Goal: Transaction & Acquisition: Purchase product/service

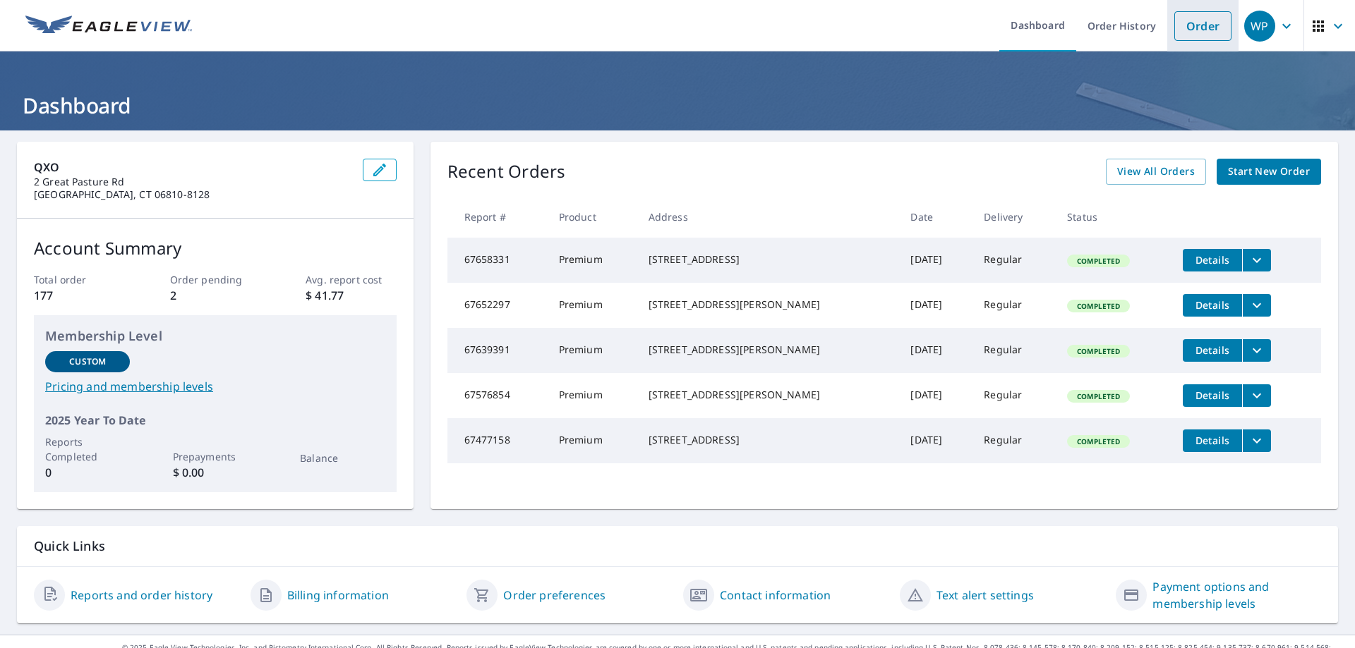
click at [1187, 28] on link "Order" at bounding box center [1202, 26] width 57 height 30
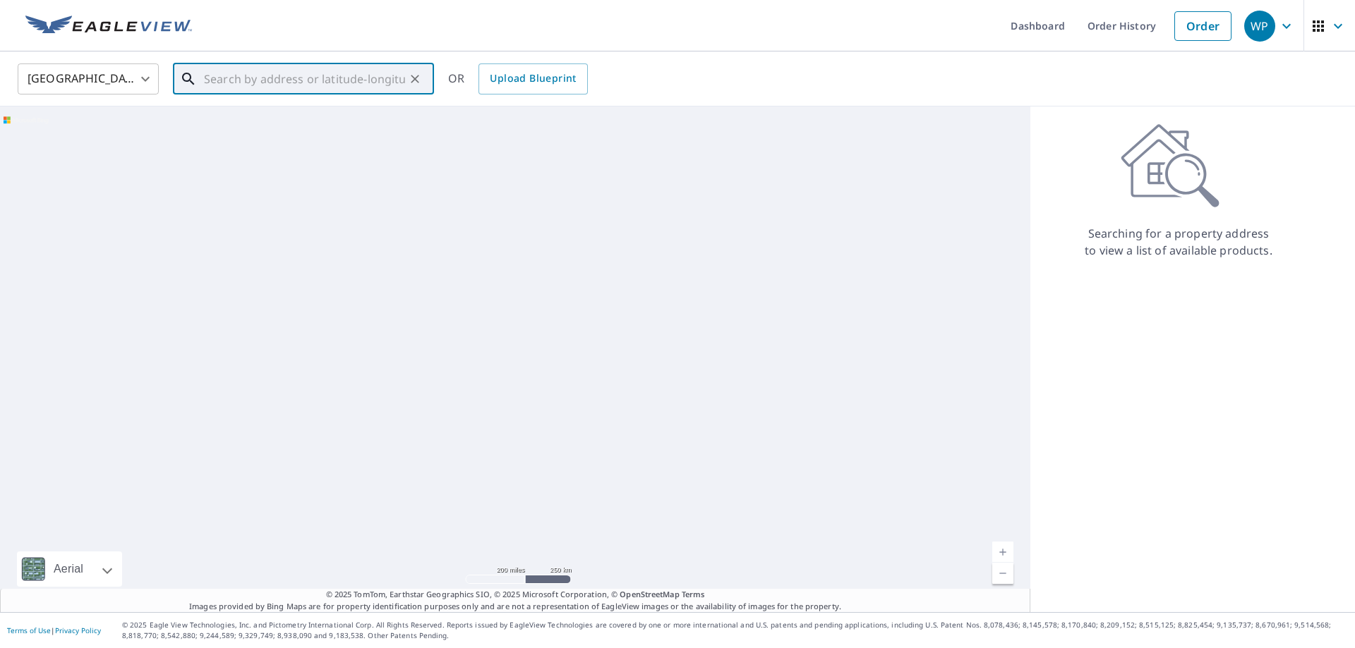
click at [256, 83] on input "text" at bounding box center [304, 79] width 201 height 40
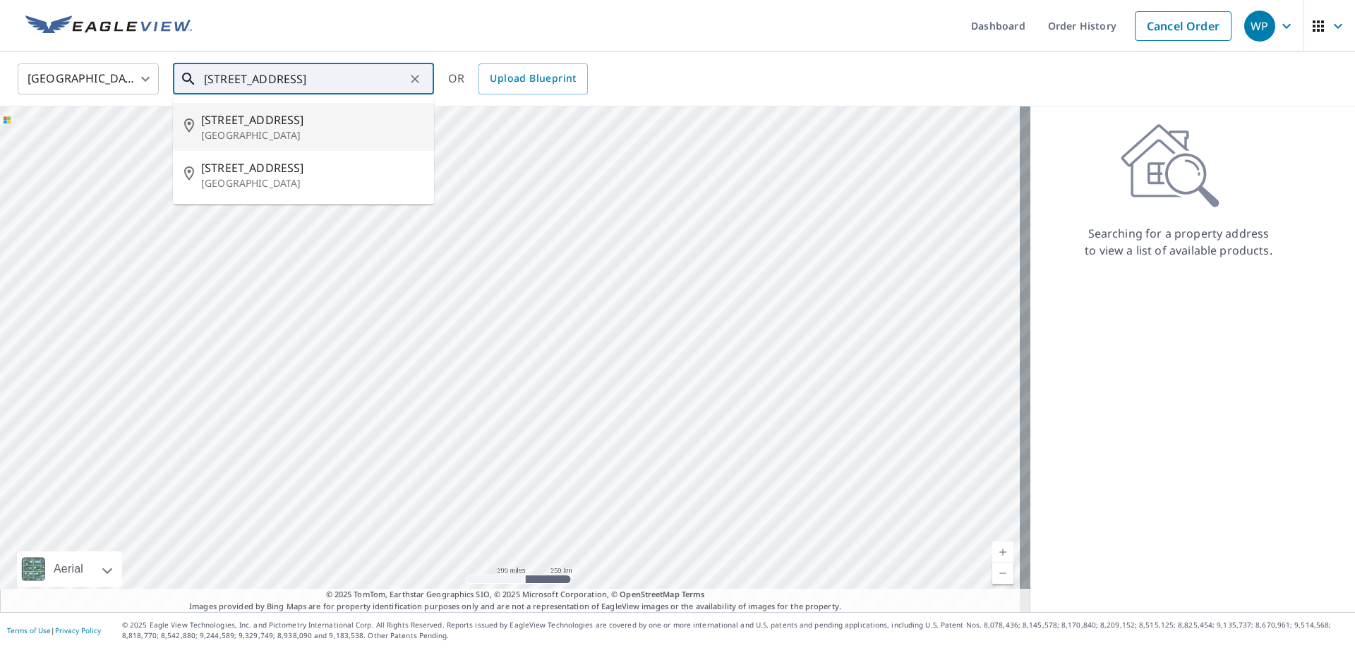
click at [313, 143] on li "[STREET_ADDRESS]" at bounding box center [303, 127] width 261 height 48
type input "[STREET_ADDRESS]"
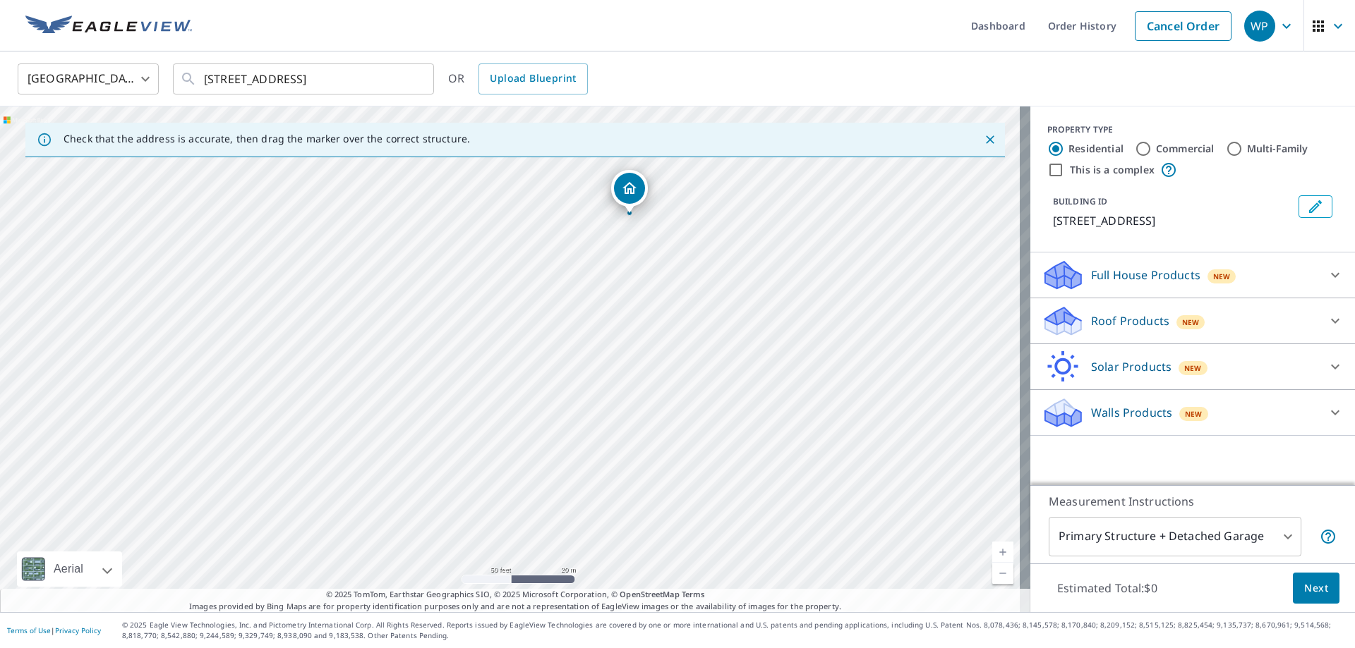
click at [1091, 323] on p "Roof Products" at bounding box center [1130, 321] width 78 height 17
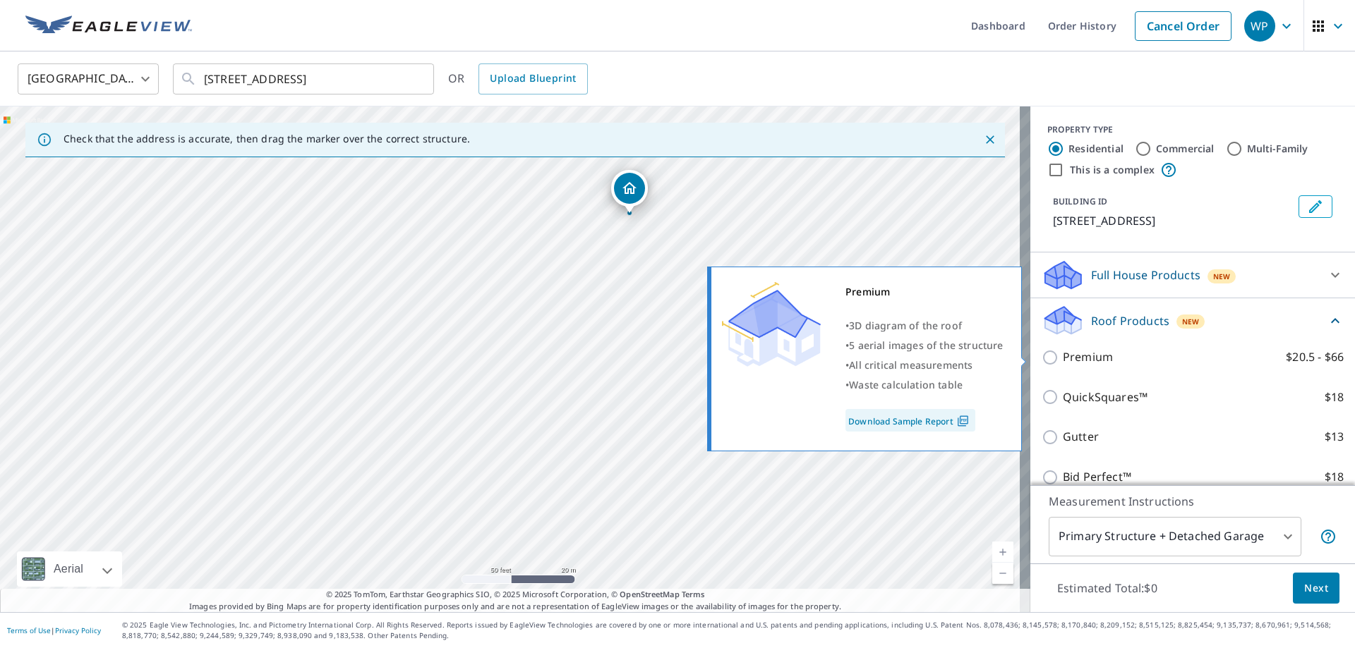
click at [1063, 356] on p "Premium" at bounding box center [1088, 358] width 50 height 18
click at [1063, 356] on input "Premium $20.5 - $66" at bounding box center [1052, 357] width 21 height 17
checkbox input "true"
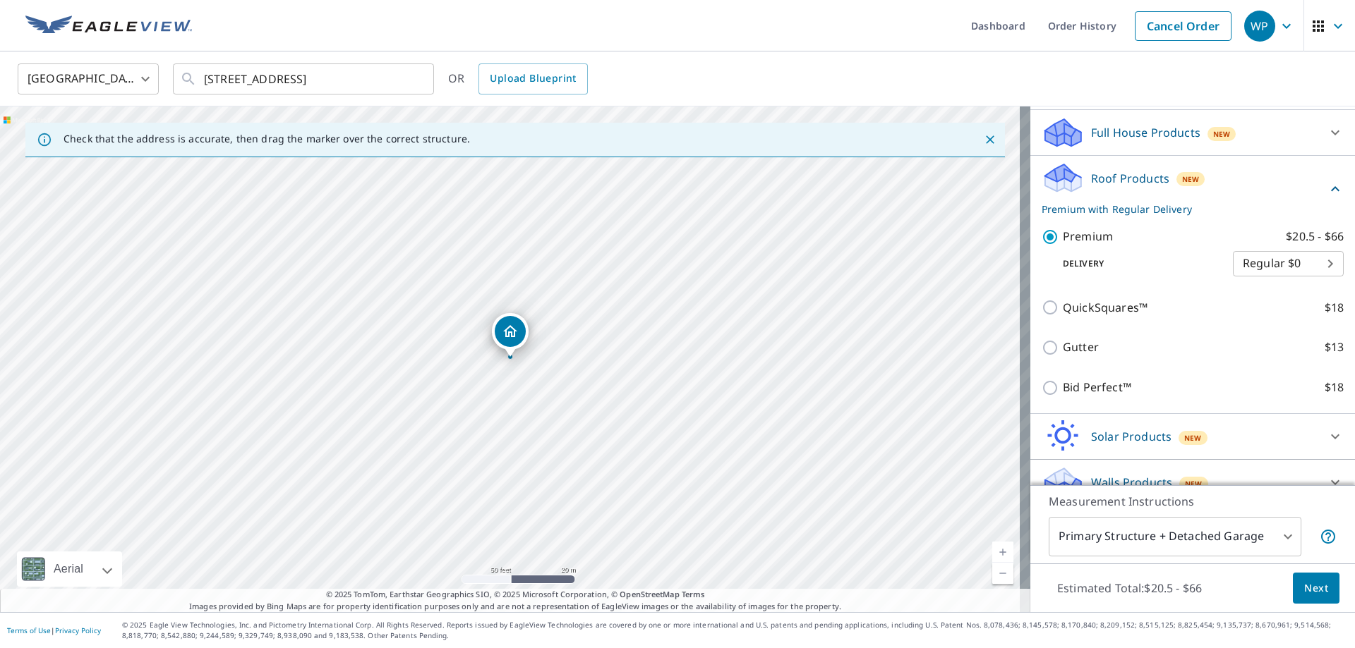
scroll to position [163, 0]
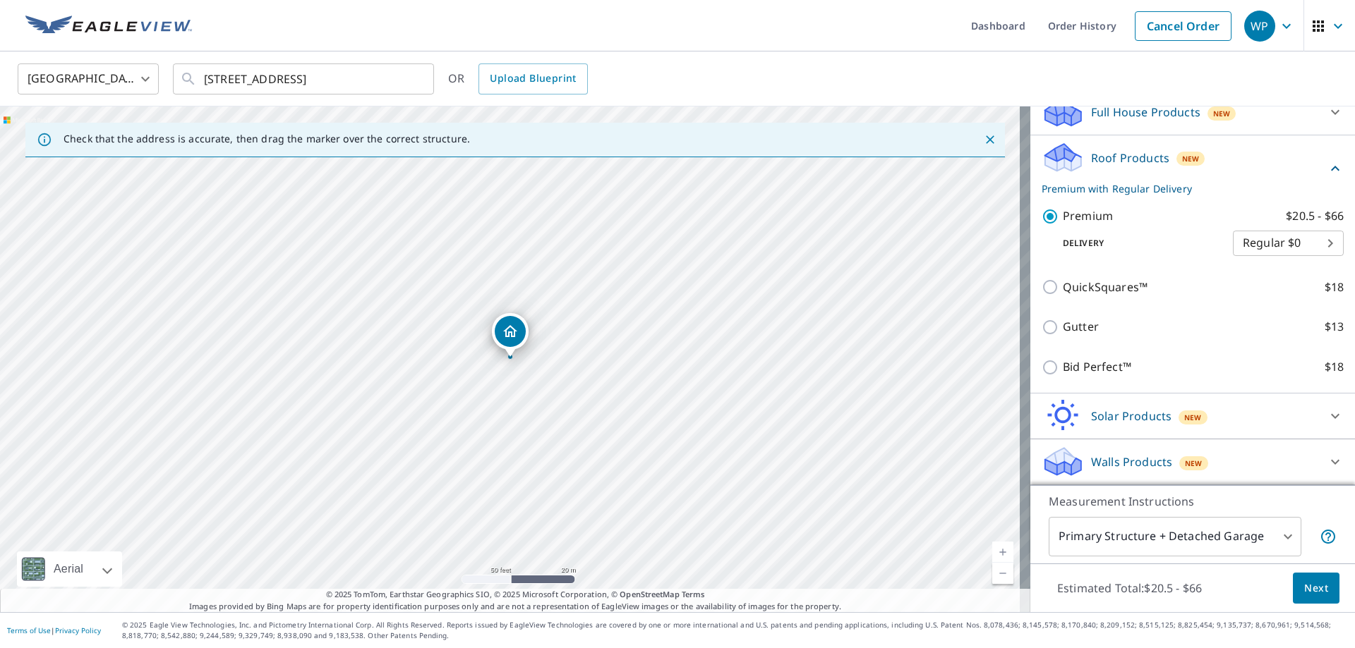
click at [1272, 536] on body "WP WP Dashboard Order History Cancel Order WP [GEOGRAPHIC_DATA] [GEOGRAPHIC_DAT…" at bounding box center [677, 324] width 1355 height 648
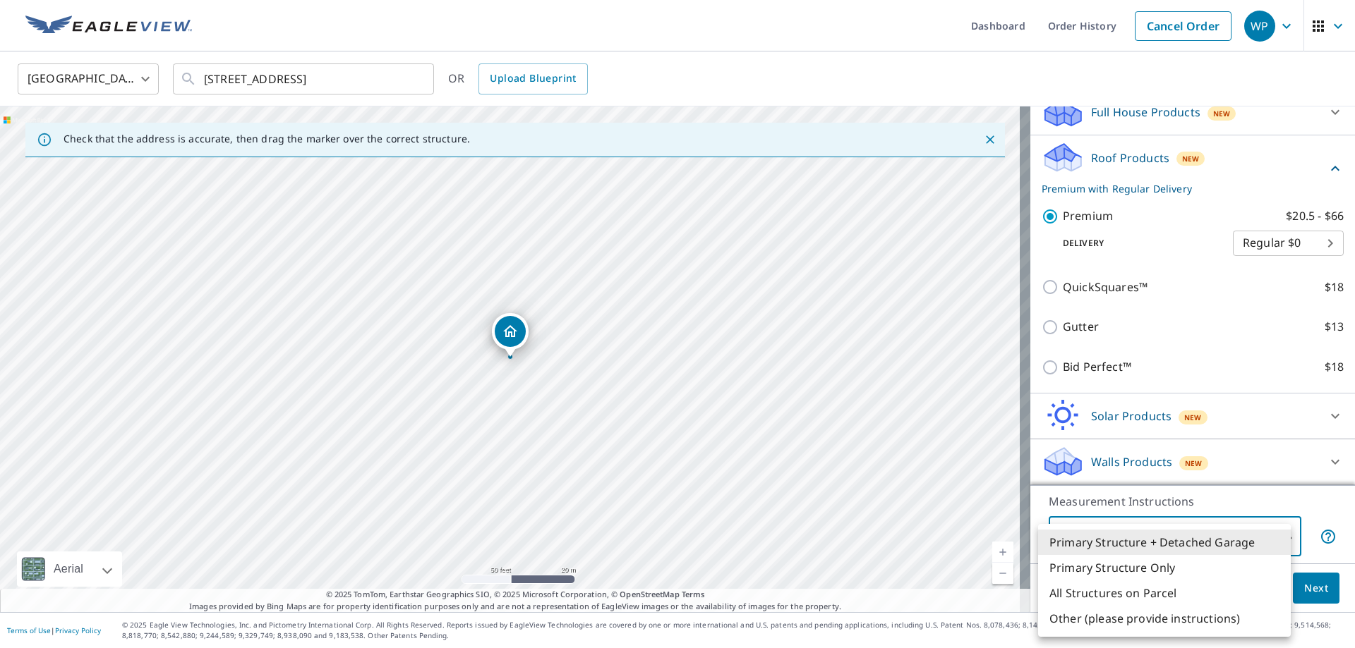
click at [1216, 580] on li "Primary Structure Only" at bounding box center [1164, 567] width 253 height 25
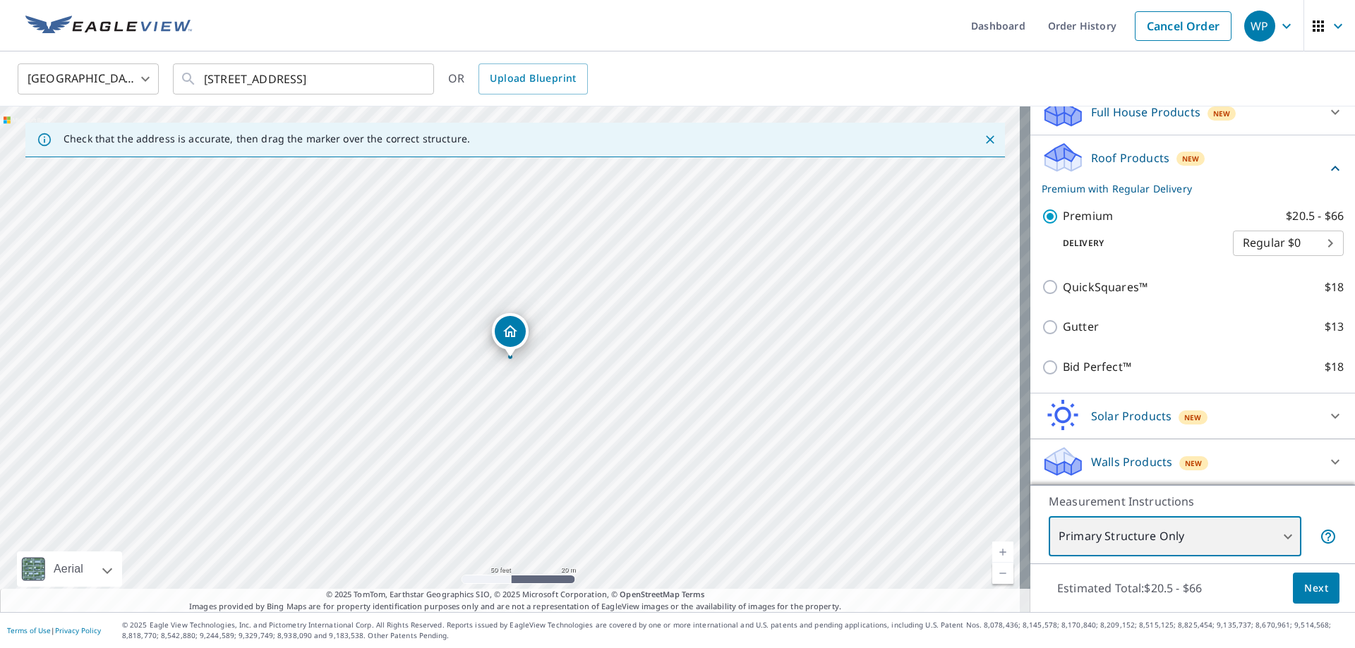
type input "2"
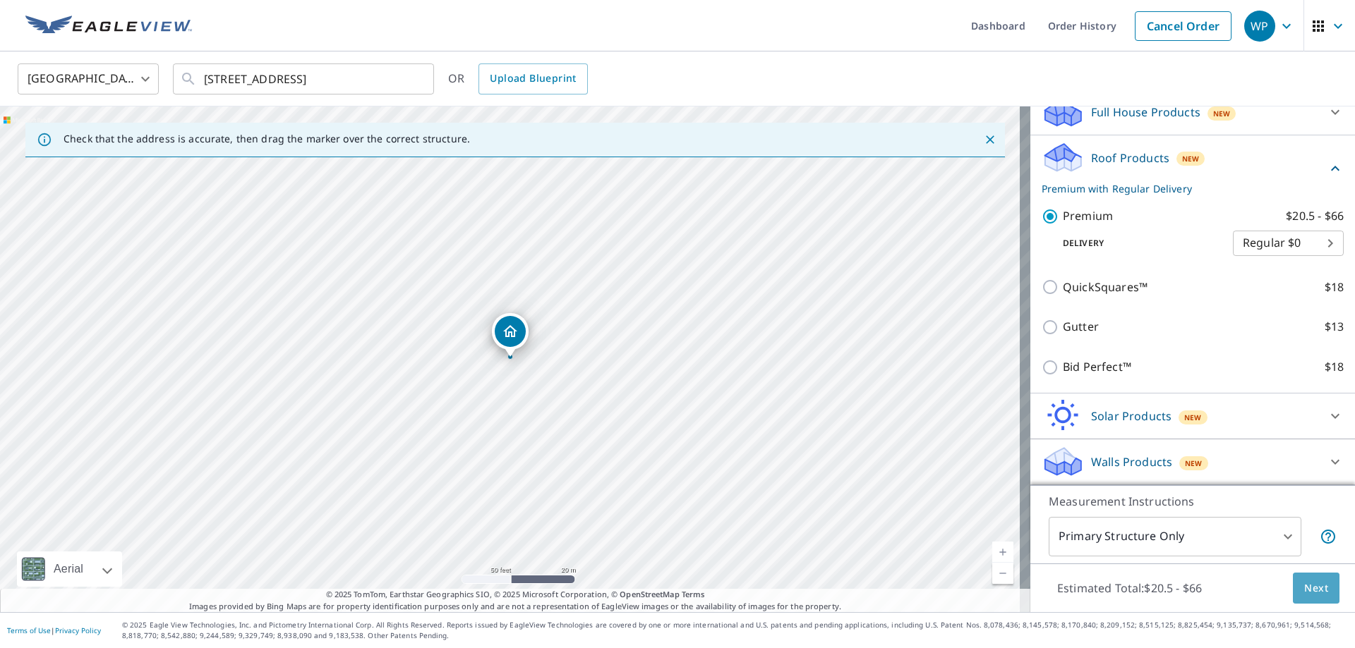
click at [1321, 592] on button "Next" at bounding box center [1316, 589] width 47 height 32
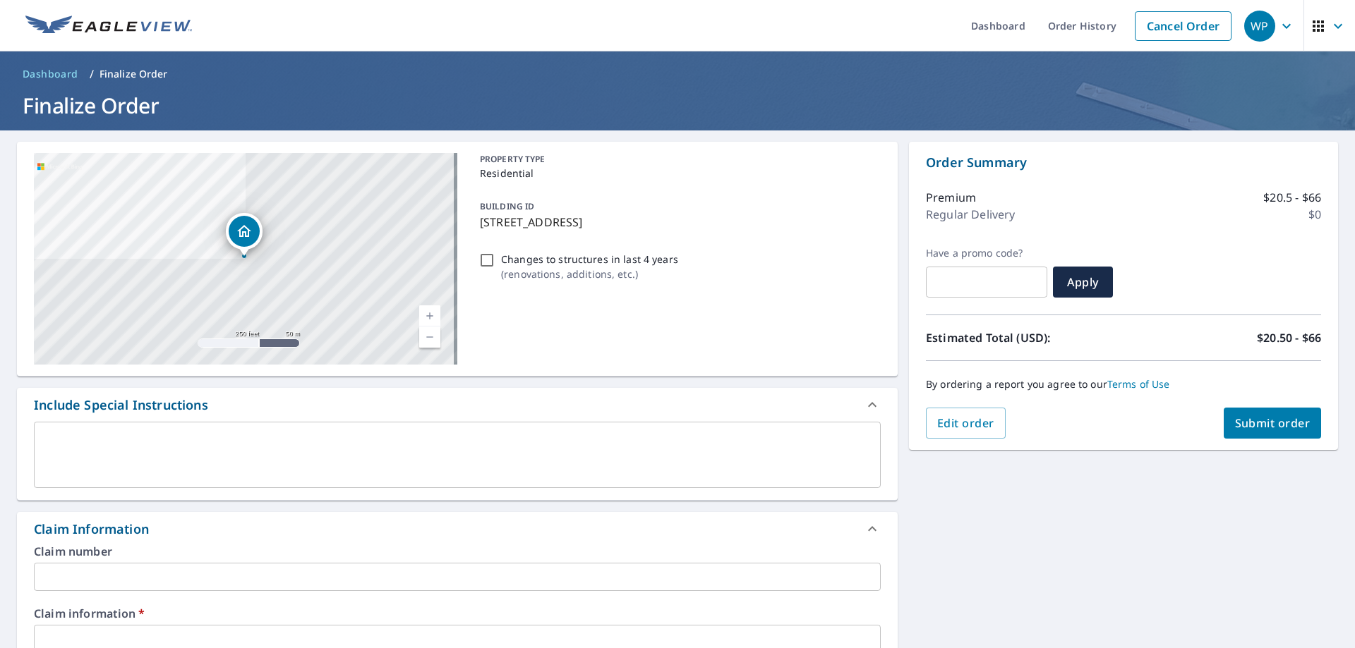
click at [286, 631] on input "text" at bounding box center [457, 639] width 847 height 28
click at [344, 636] on input "text" at bounding box center [457, 639] width 847 height 28
type input "369155"
checkbox input "true"
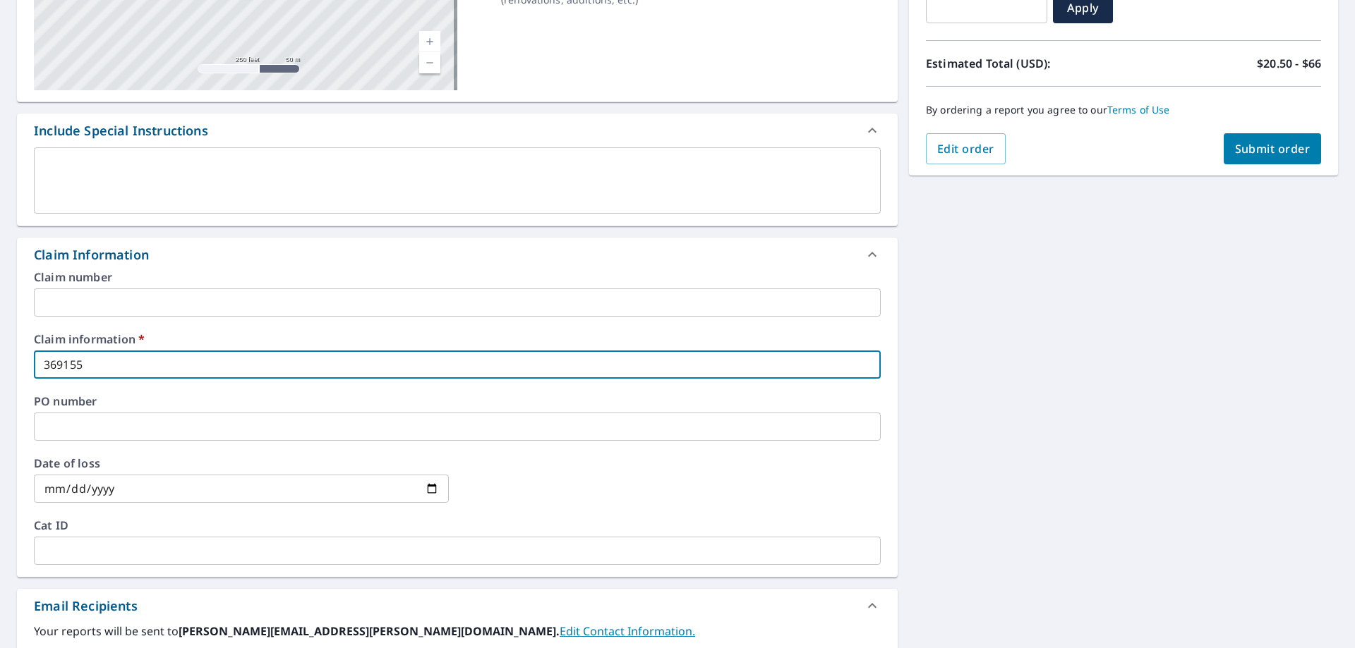
scroll to position [282, 0]
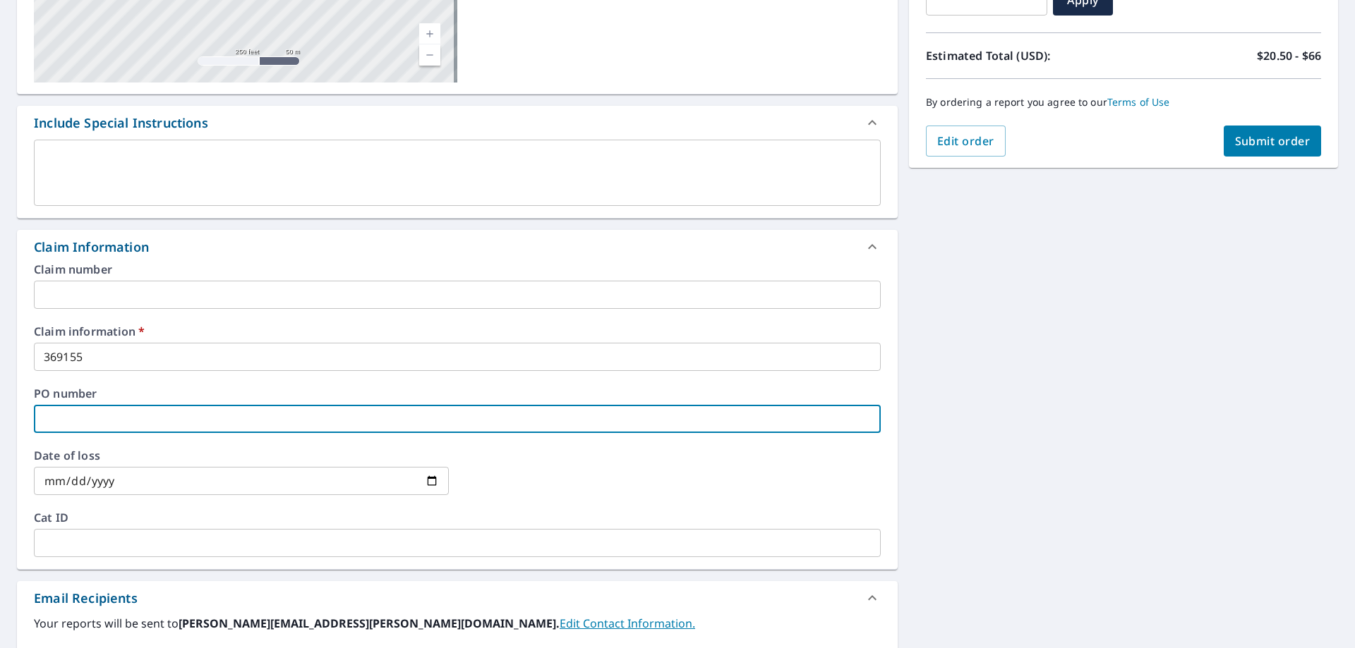
click at [97, 419] on input "text" at bounding box center [457, 419] width 847 height 28
click at [138, 539] on input "text" at bounding box center [457, 543] width 847 height 28
click at [164, 428] on input "text" at bounding box center [457, 419] width 847 height 28
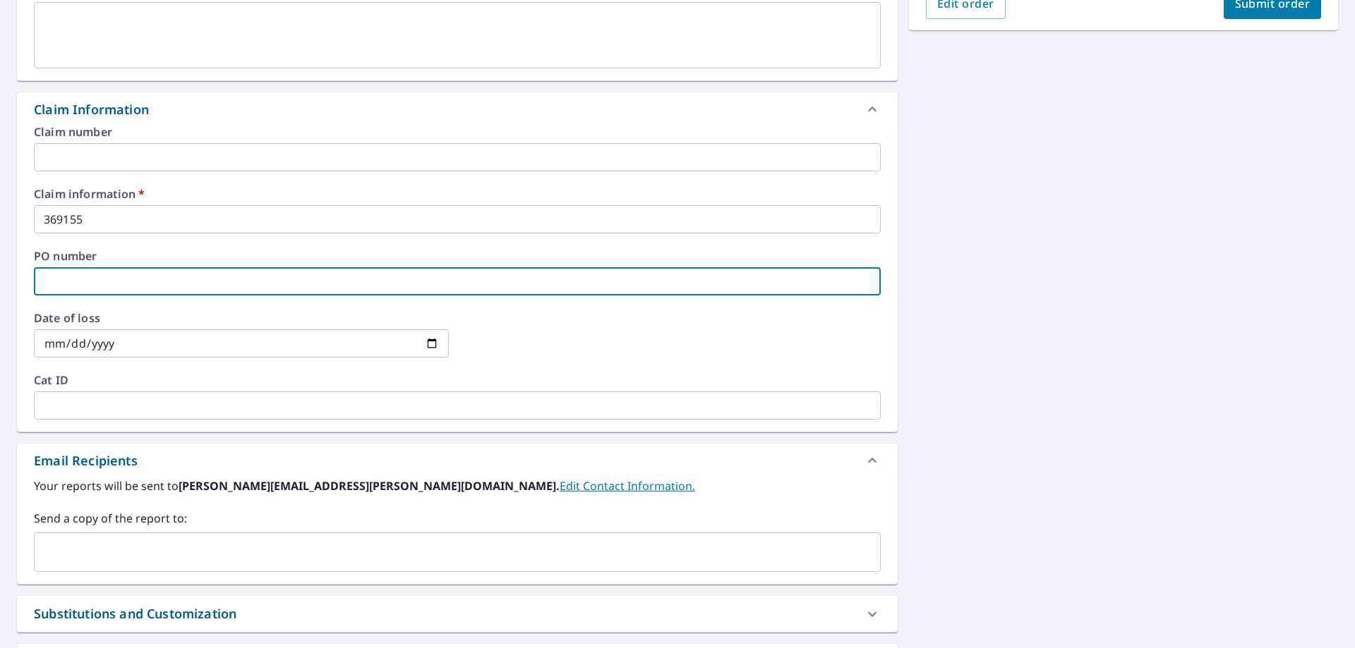
scroll to position [423, 0]
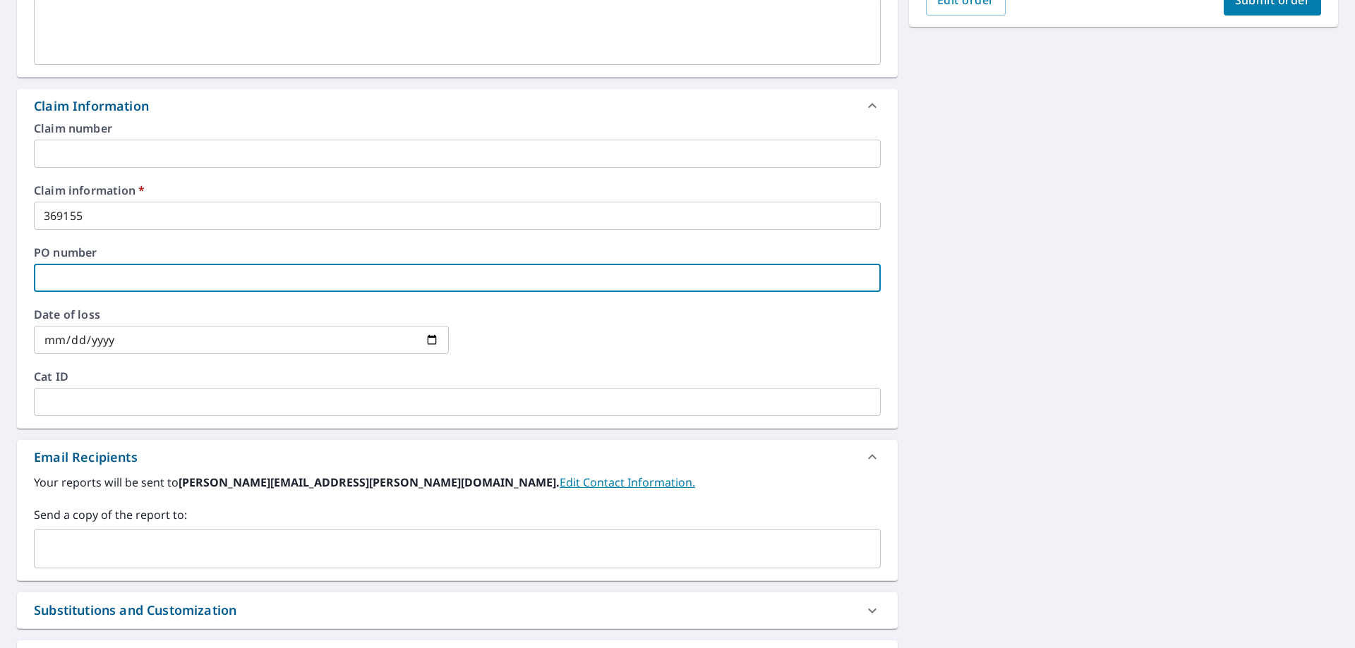
click at [103, 556] on input "text" at bounding box center [446, 549] width 813 height 27
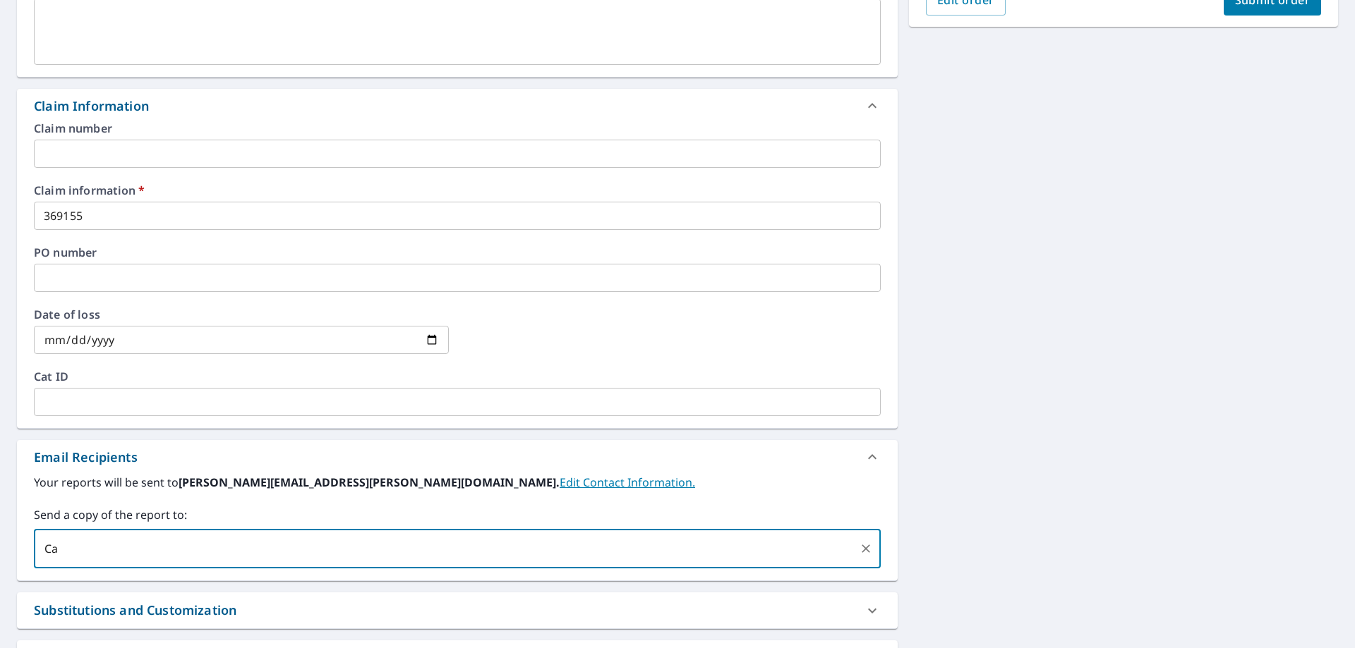
type input "C"
type input "[PERSON_NAME][EMAIL_ADDRESS][PERSON_NAME][DOMAIN_NAME]"
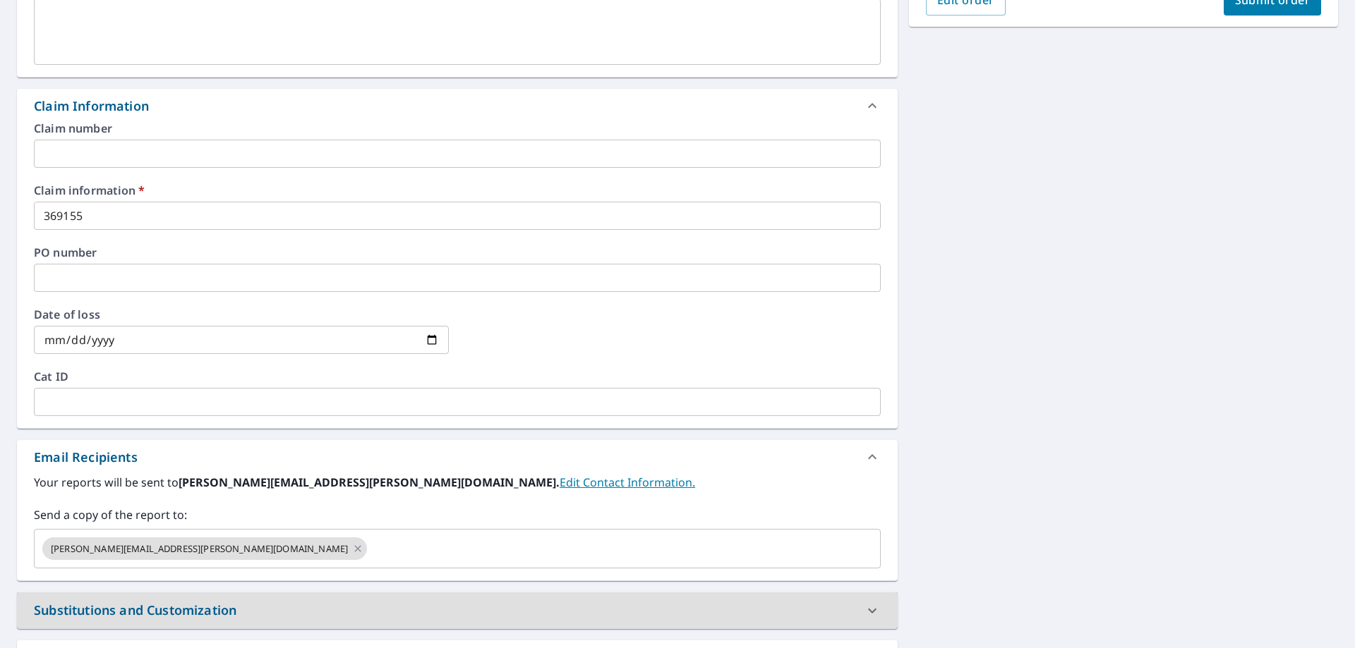
scroll to position [141, 0]
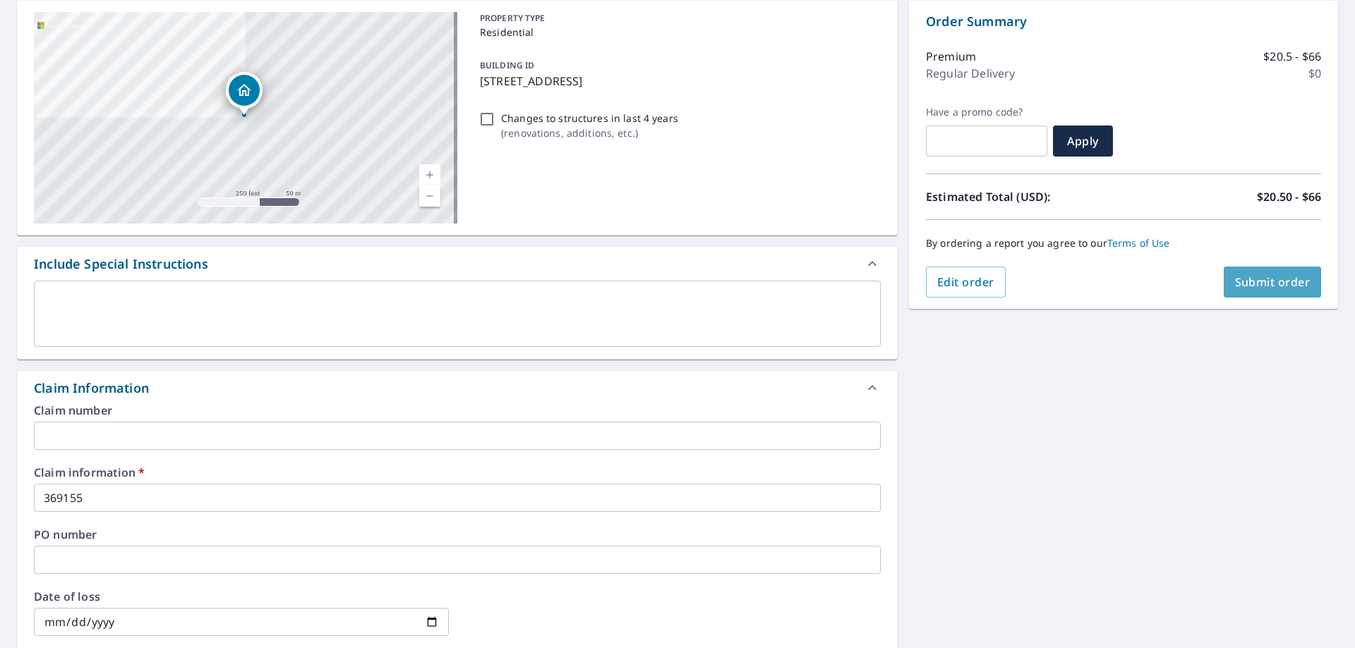
click at [1258, 276] on span "Submit order" at bounding box center [1273, 282] width 76 height 16
checkbox input "true"
